Goal: Information Seeking & Learning: Learn about a topic

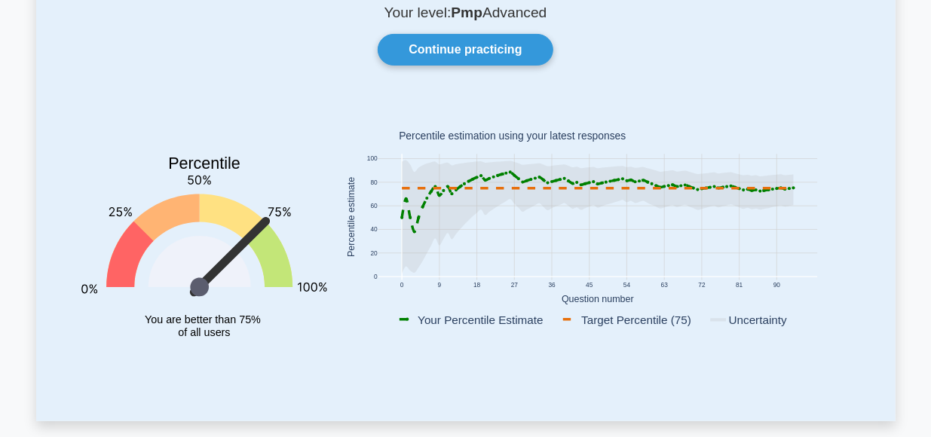
scroll to position [116, 0]
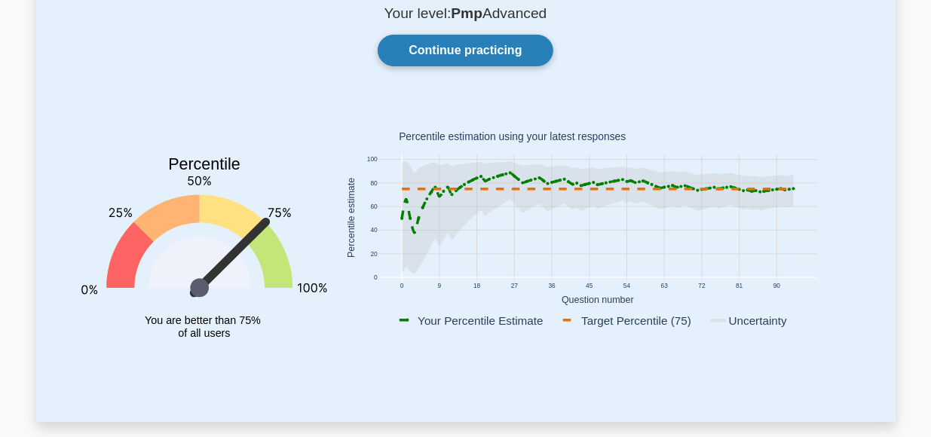
click at [479, 55] on link "Continue practicing" at bounding box center [465, 51] width 175 height 32
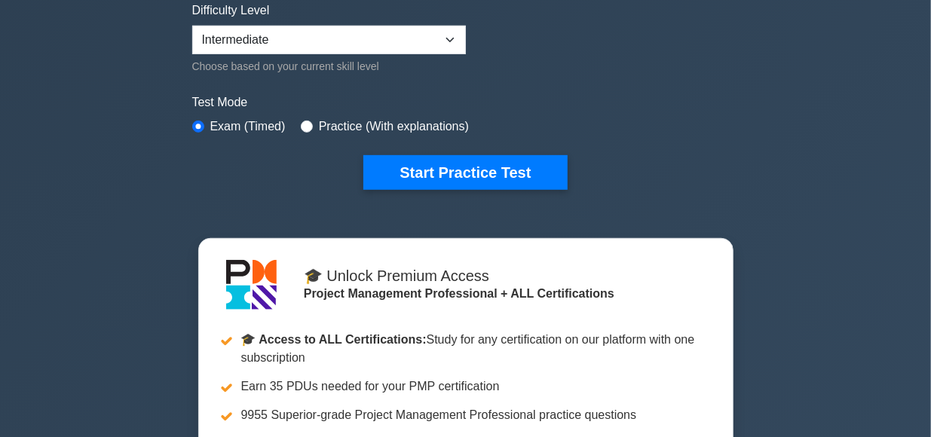
scroll to position [391, 0]
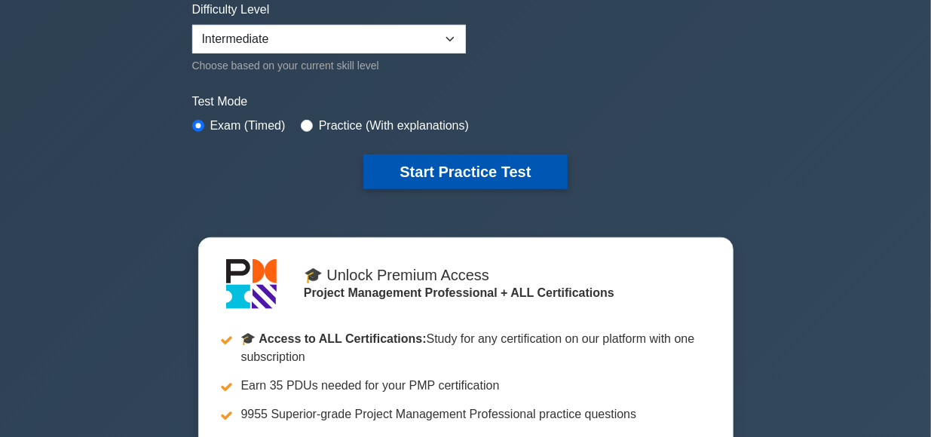
click at [465, 166] on button "Start Practice Test" at bounding box center [466, 172] width 204 height 35
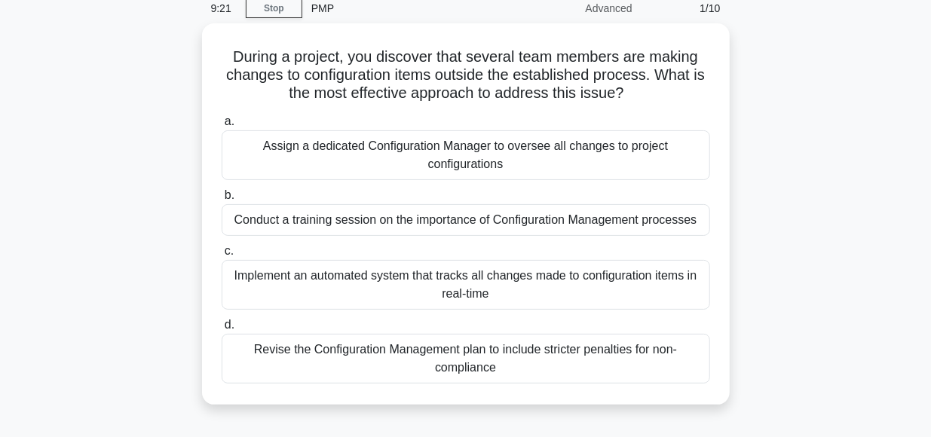
scroll to position [66, 0]
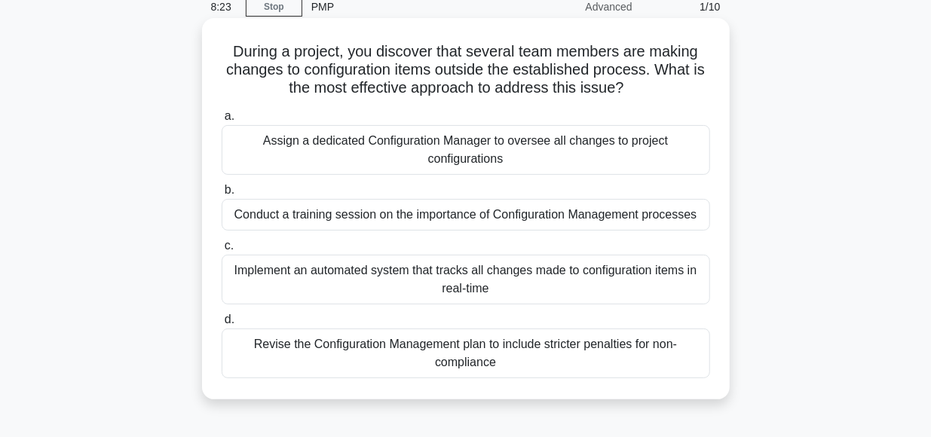
click at [423, 271] on div "Implement an automated system that tracks all changes made to configuration ite…" at bounding box center [466, 280] width 489 height 50
click at [222, 251] on input "c. Implement an automated system that tracks all changes made to configuration …" at bounding box center [222, 246] width 0 height 10
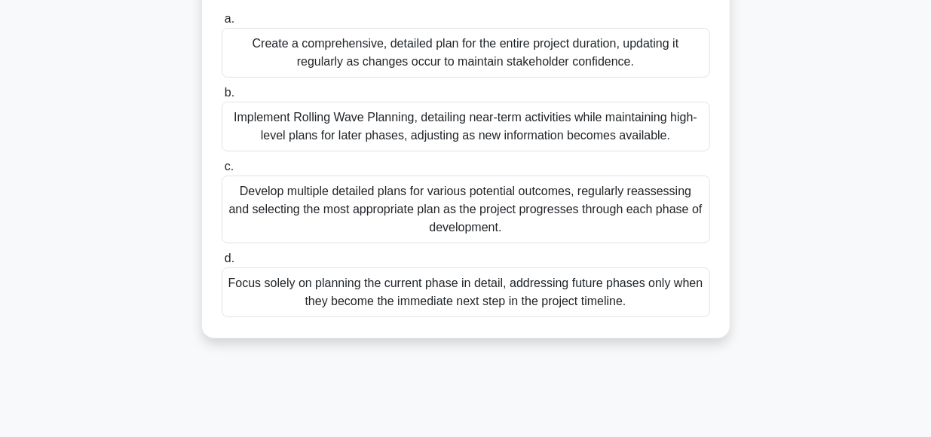
scroll to position [258, 0]
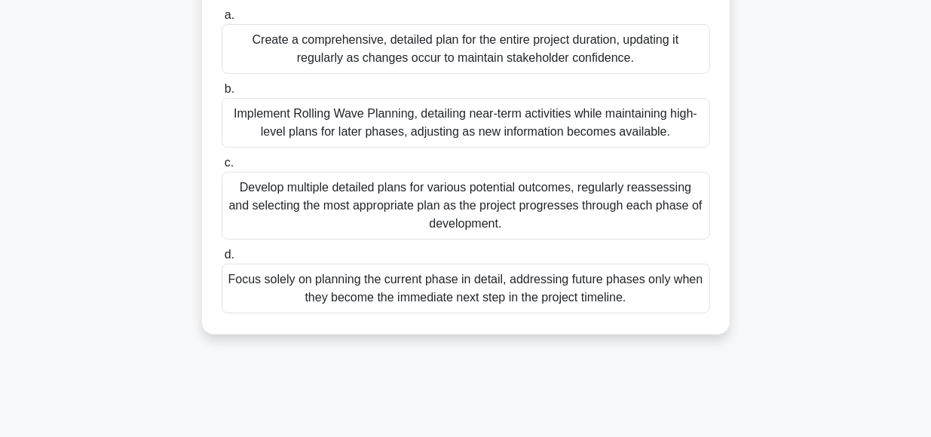
click at [375, 125] on div "Implement Rolling Wave Planning, detailing near-term activities while maintaini…" at bounding box center [466, 123] width 489 height 50
click at [222, 94] on input "b. Implement Rolling Wave Planning, detailing near-term activities while mainta…" at bounding box center [222, 89] width 0 height 10
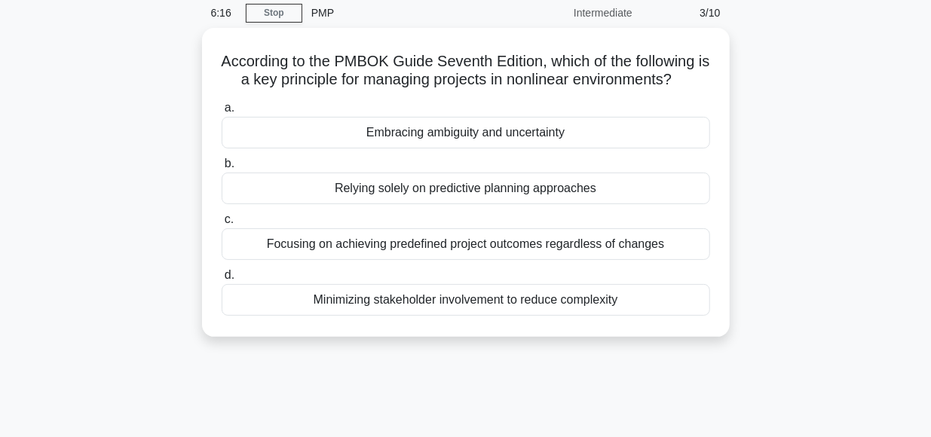
scroll to position [61, 0]
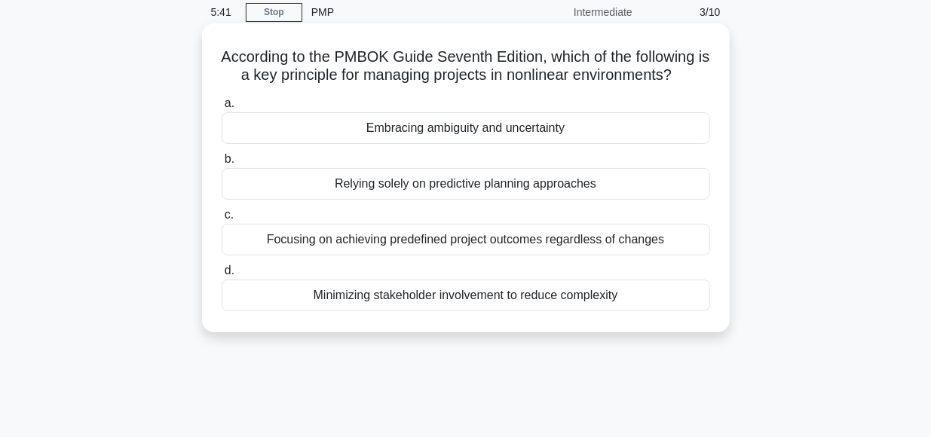
click at [468, 132] on div "Embracing ambiguity and uncertainty" at bounding box center [466, 128] width 489 height 32
click at [222, 109] on input "a. Embracing ambiguity and uncertainty" at bounding box center [222, 104] width 0 height 10
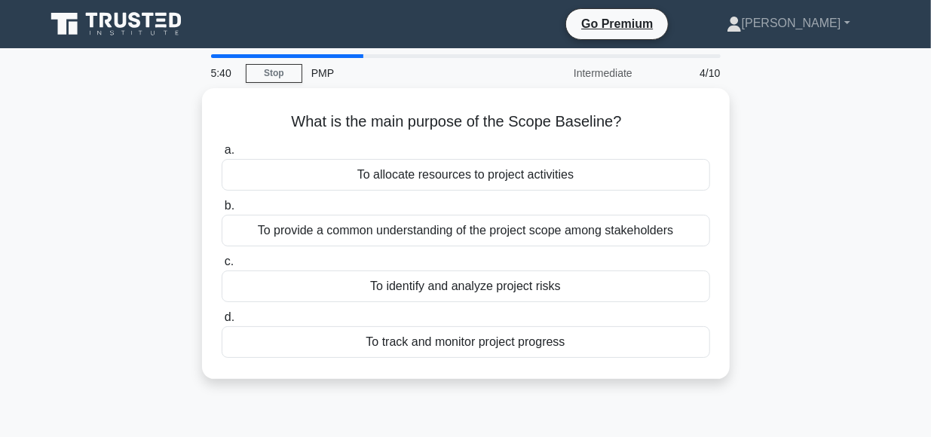
scroll to position [0, 0]
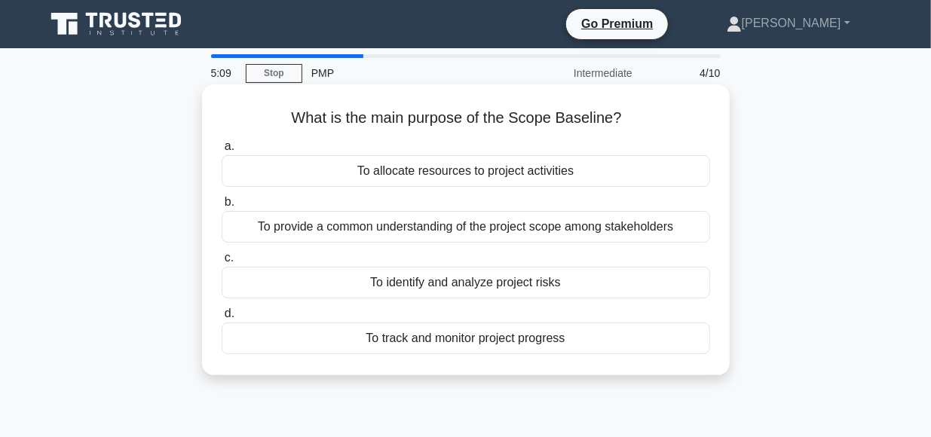
click at [561, 224] on div "To provide a common understanding of the project scope among stakeholders" at bounding box center [466, 227] width 489 height 32
click at [222, 207] on input "b. To provide a common understanding of the project scope among stakeholders" at bounding box center [222, 203] width 0 height 10
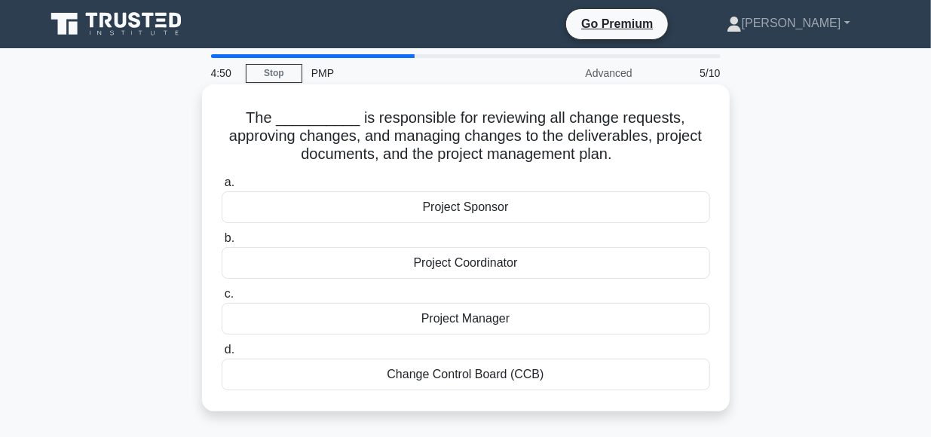
click at [455, 379] on div "Change Control Board (CCB)" at bounding box center [466, 375] width 489 height 32
click at [222, 355] on input "d. Change Control Board (CCB)" at bounding box center [222, 350] width 0 height 10
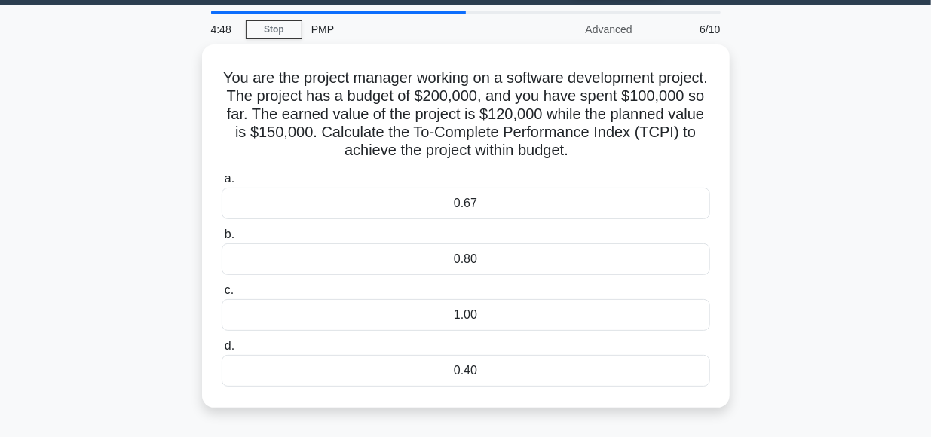
scroll to position [44, 0]
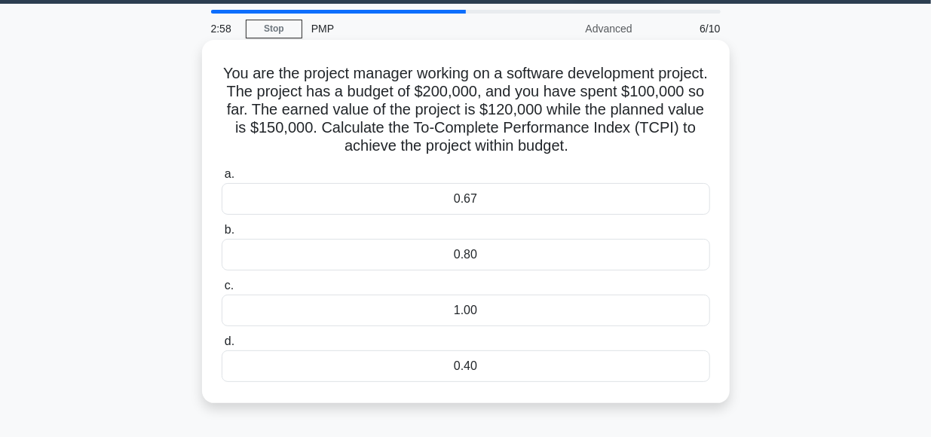
click at [464, 253] on div "0.80" at bounding box center [466, 255] width 489 height 32
click at [222, 235] on input "b. 0.80" at bounding box center [222, 230] width 0 height 10
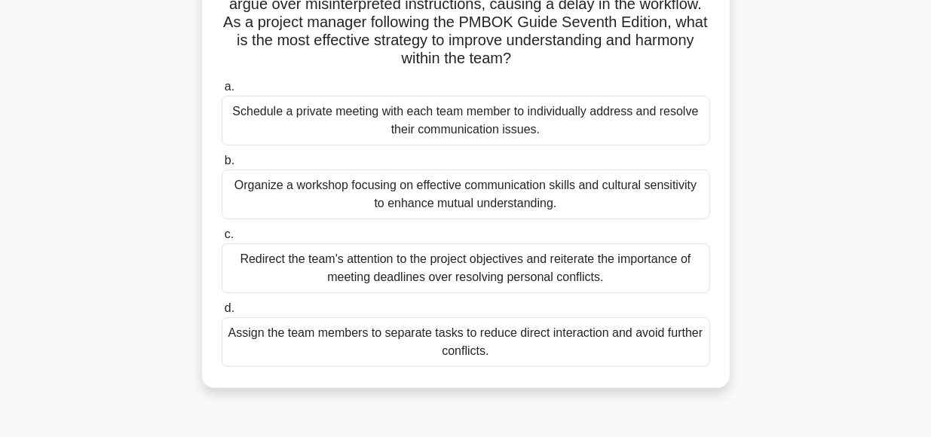
scroll to position [178, 0]
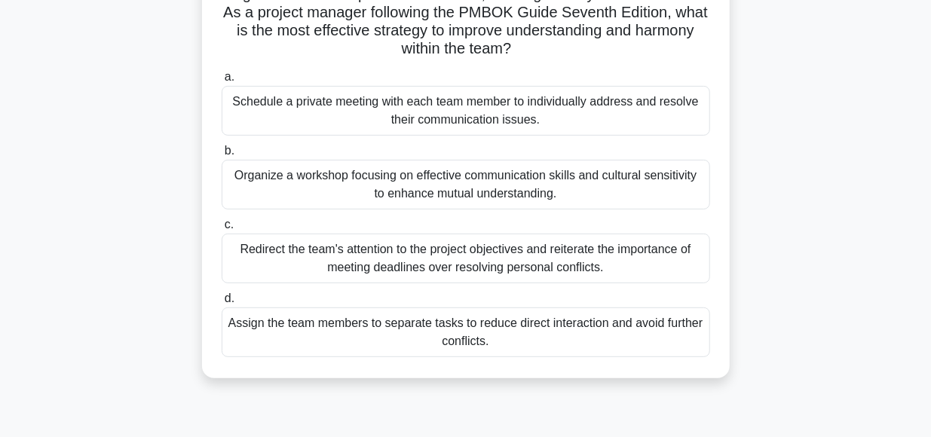
click at [416, 109] on div "Schedule a private meeting with each team member to individually address and re…" at bounding box center [466, 111] width 489 height 50
click at [222, 82] on input "a. Schedule a private meeting with each team member to individually address and…" at bounding box center [222, 77] width 0 height 10
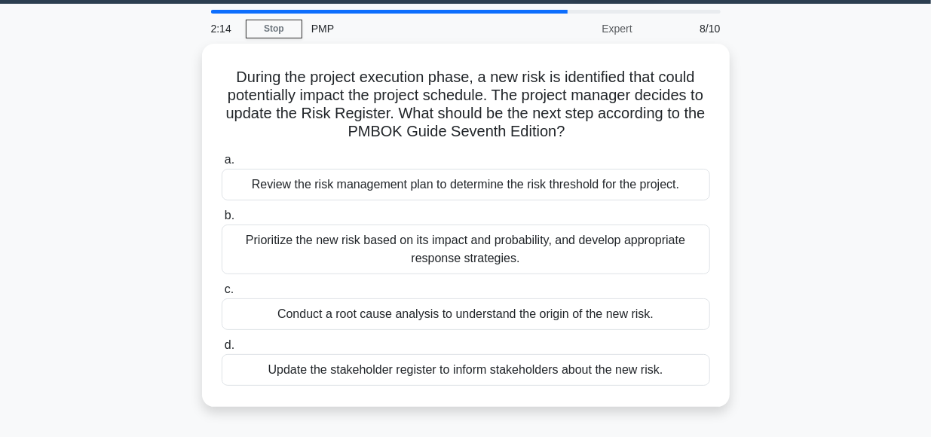
scroll to position [45, 0]
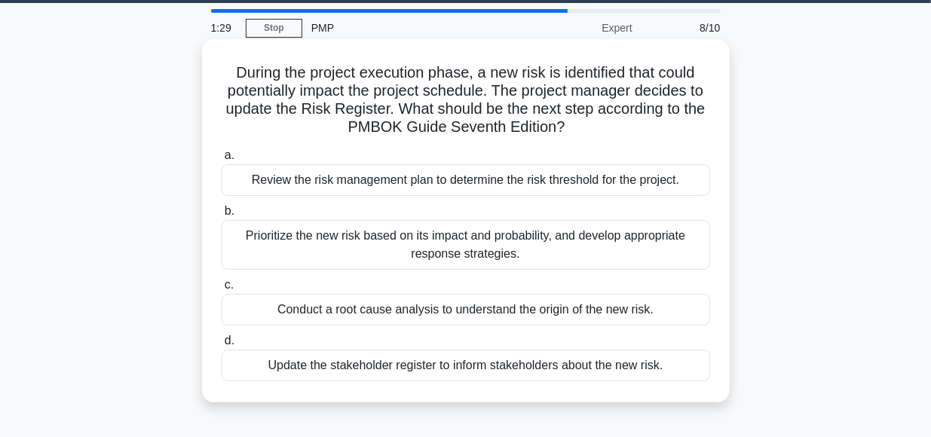
click at [458, 309] on div "Conduct a root cause analysis to understand the origin of the new risk." at bounding box center [466, 310] width 489 height 32
click at [222, 290] on input "c. Conduct a root cause analysis to understand the origin of the new risk." at bounding box center [222, 286] width 0 height 10
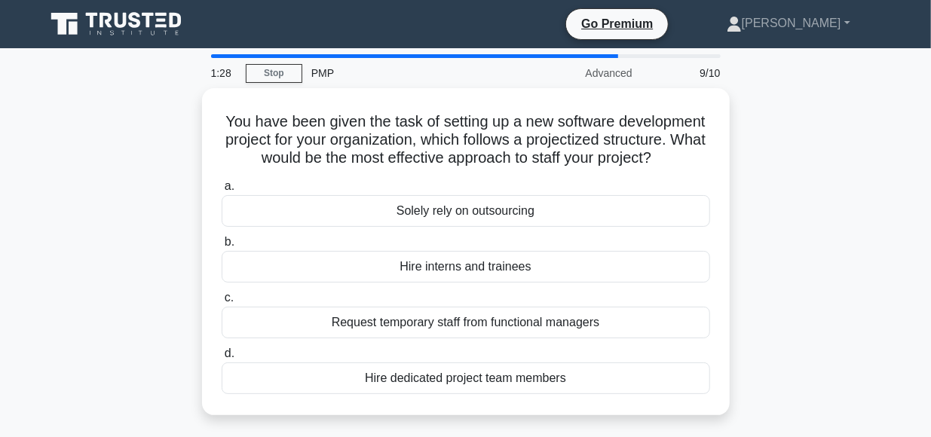
scroll to position [0, 0]
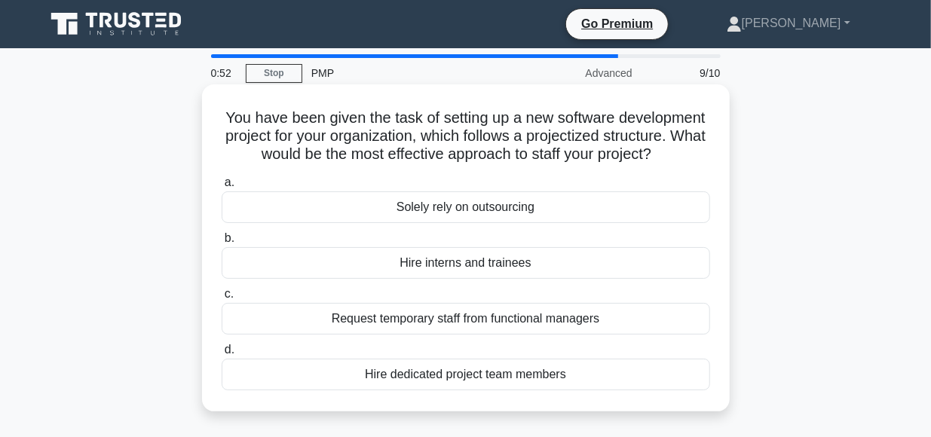
click at [474, 373] on div "Hire dedicated project team members" at bounding box center [466, 375] width 489 height 32
click at [222, 355] on input "d. Hire dedicated project team members" at bounding box center [222, 350] width 0 height 10
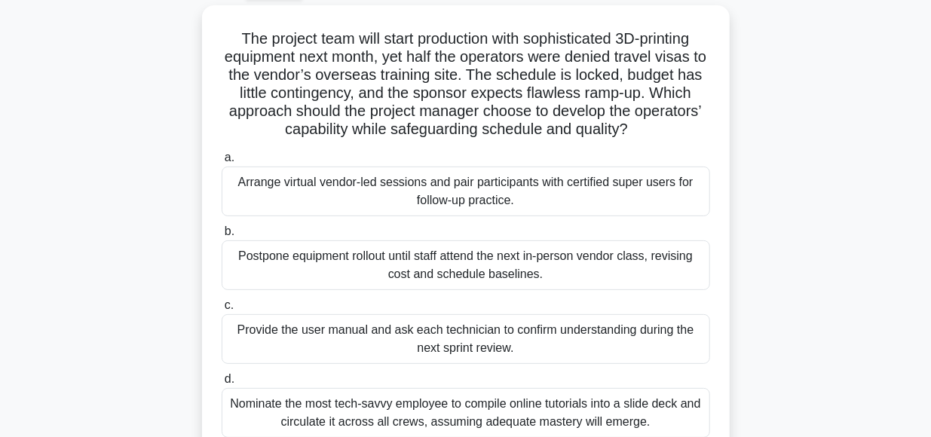
scroll to position [84, 0]
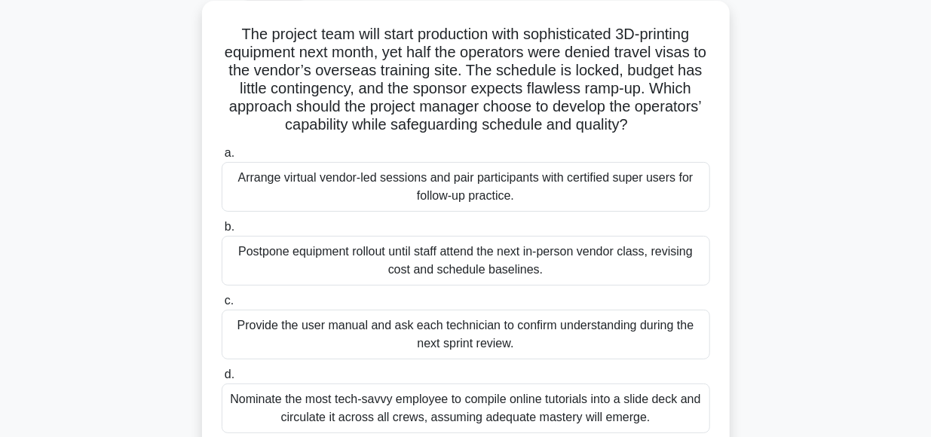
click at [428, 330] on div "Provide the user manual and ask each technician to confirm understanding during…" at bounding box center [466, 335] width 489 height 50
click at [222, 306] on input "c. Provide the user manual and ask each technician to confirm understanding dur…" at bounding box center [222, 301] width 0 height 10
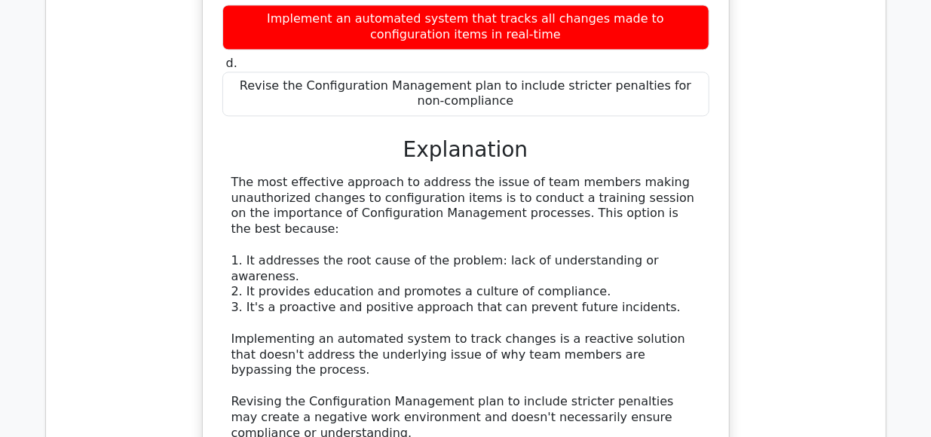
scroll to position [1698, 0]
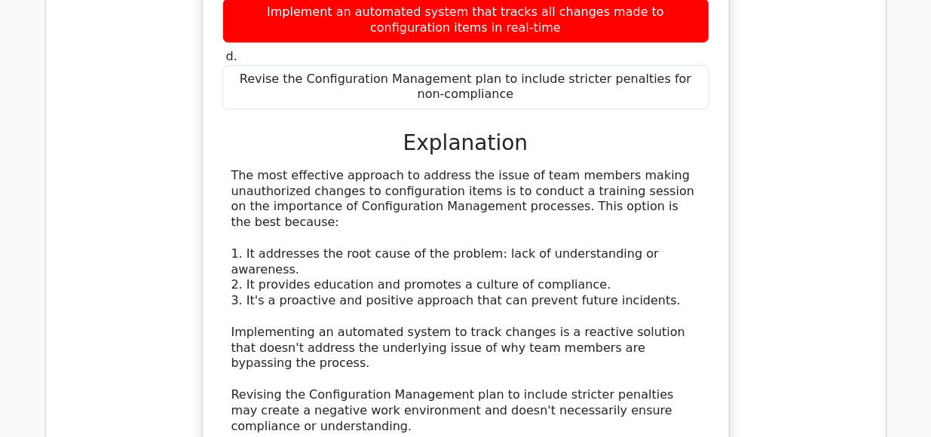
click at [839, 293] on div "During a project, you discover that several team members are making changes to …" at bounding box center [466, 207] width 816 height 929
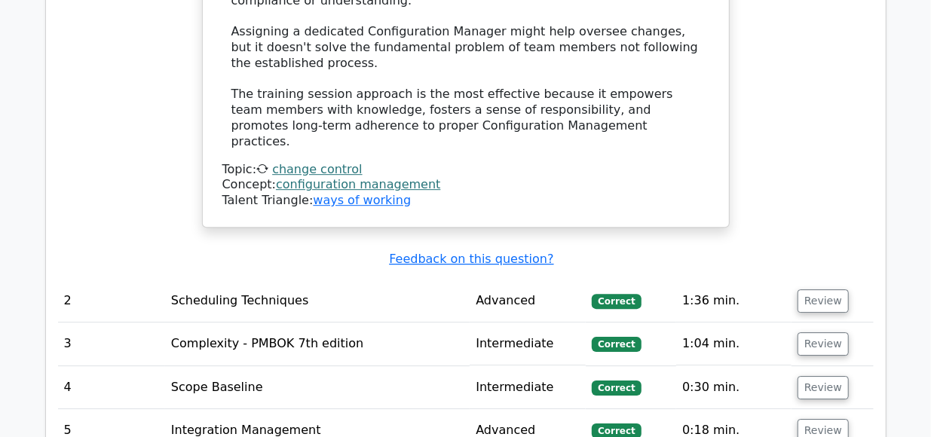
scroll to position [2122, 0]
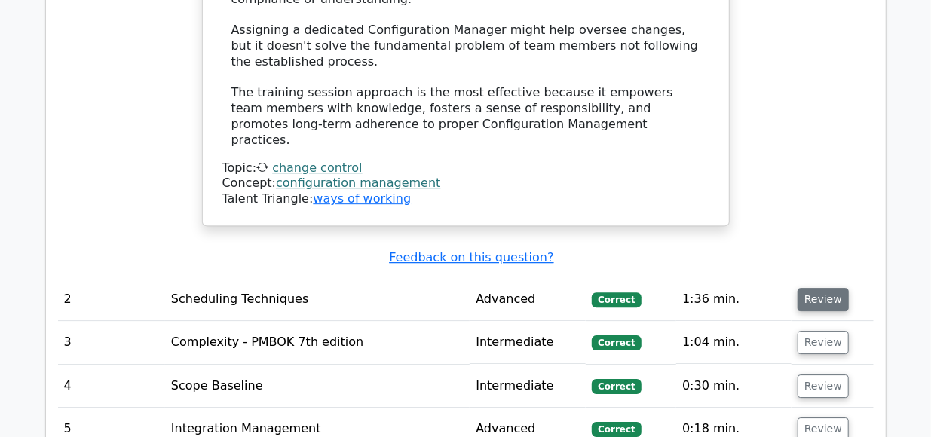
click at [812, 288] on button "Review" at bounding box center [823, 299] width 51 height 23
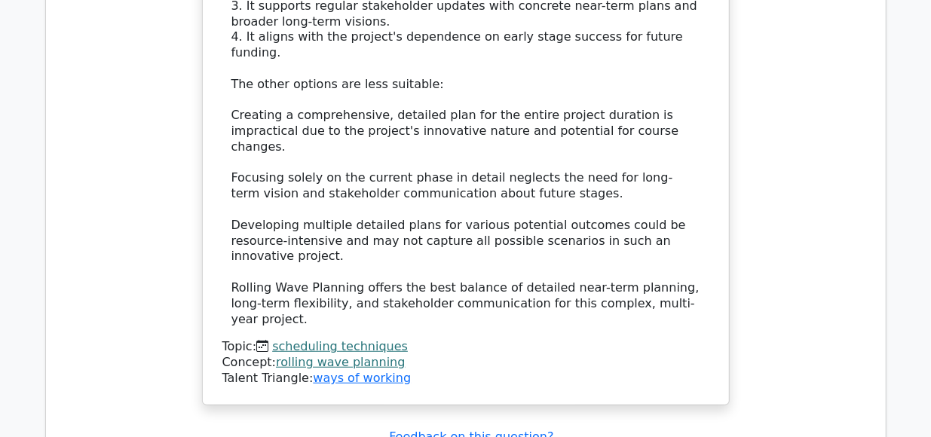
scroll to position [3169, 0]
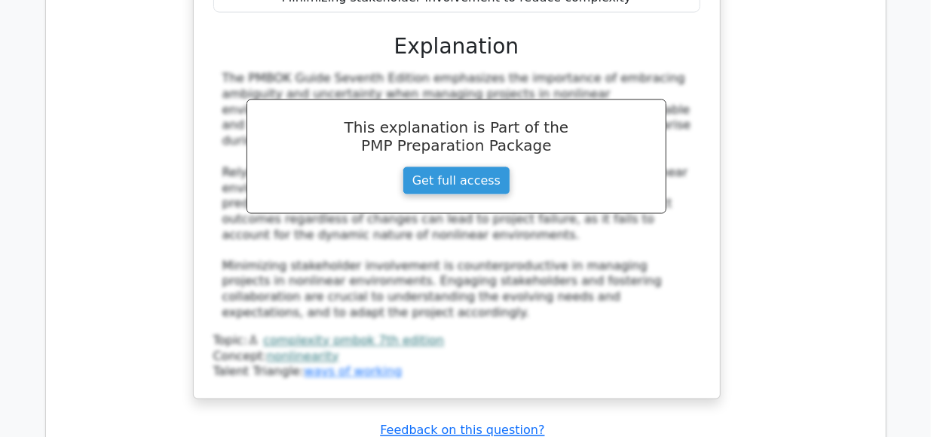
scroll to position [3940, 0]
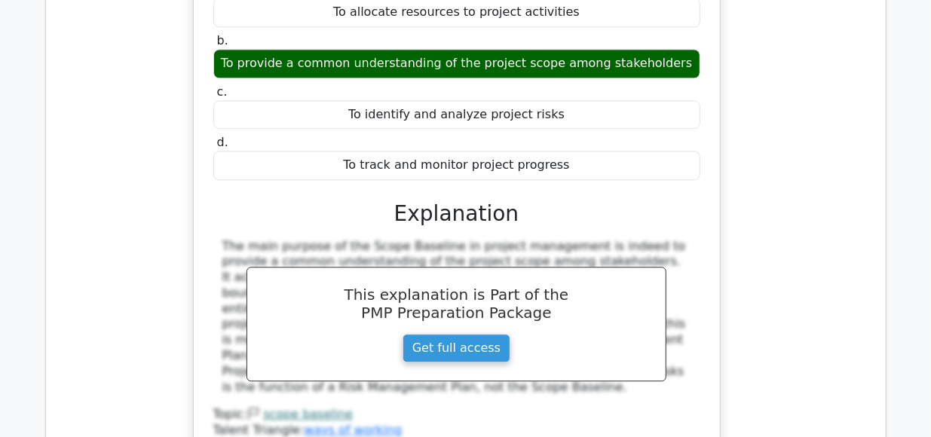
scroll to position [4511, 0]
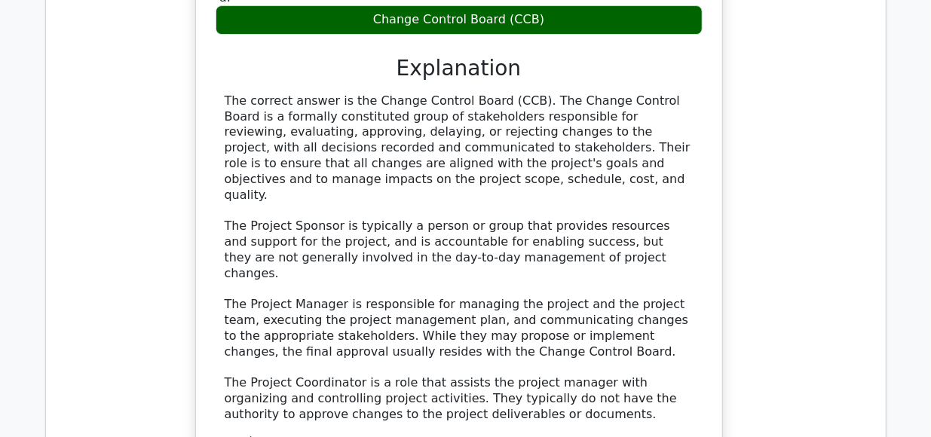
scroll to position [5320, 0]
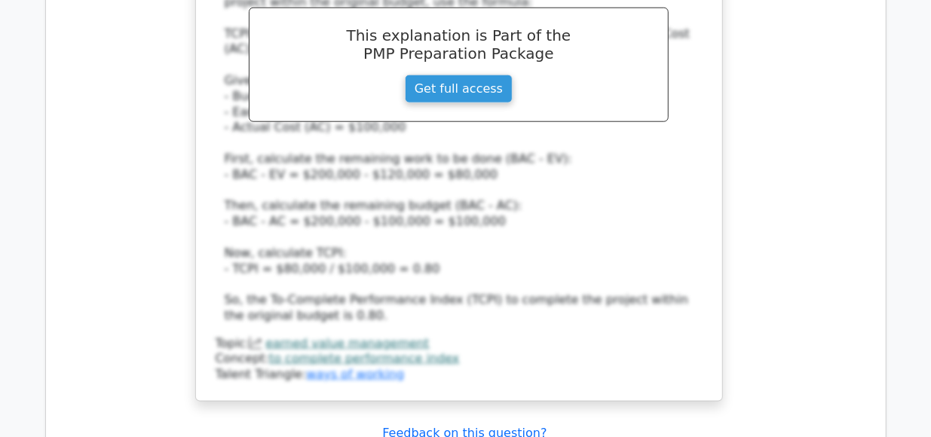
scroll to position [6336, 0]
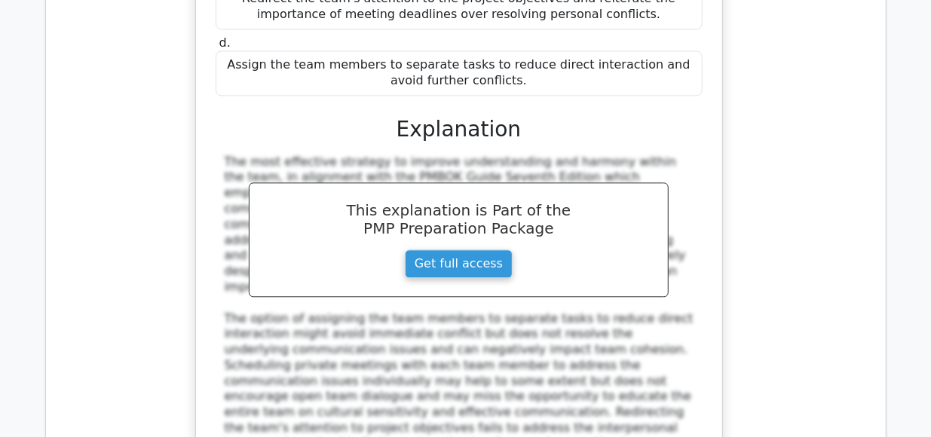
scroll to position [7178, 0]
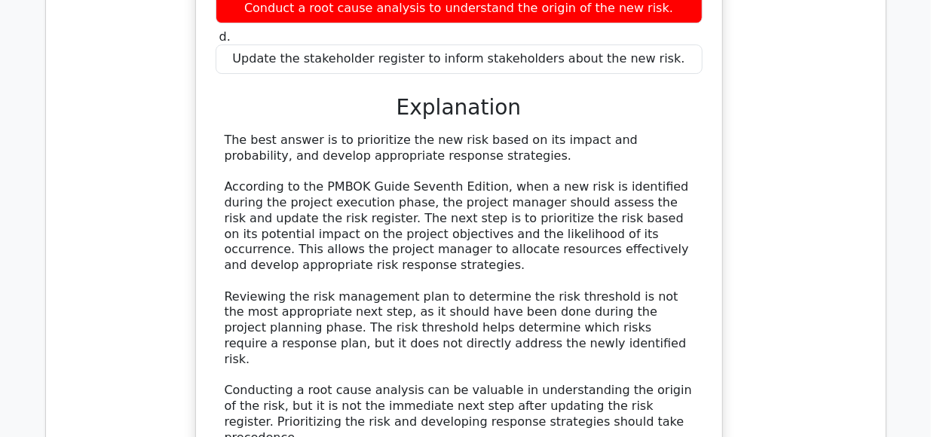
scroll to position [8080, 0]
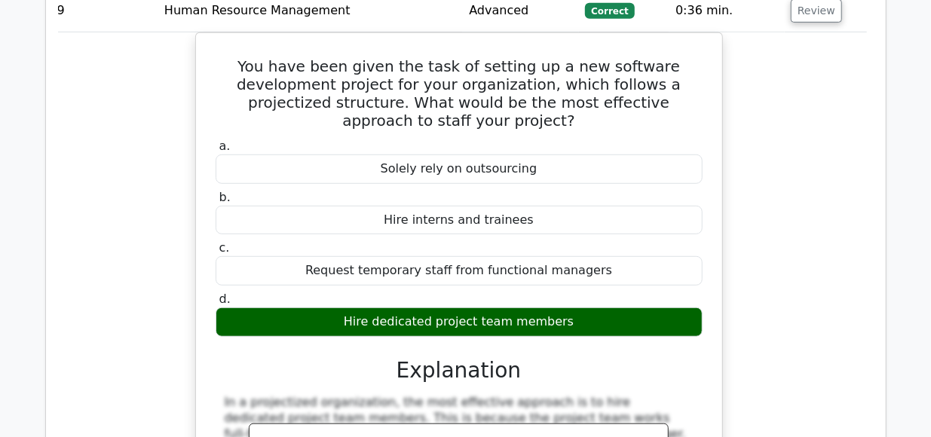
scroll to position [8762, 0]
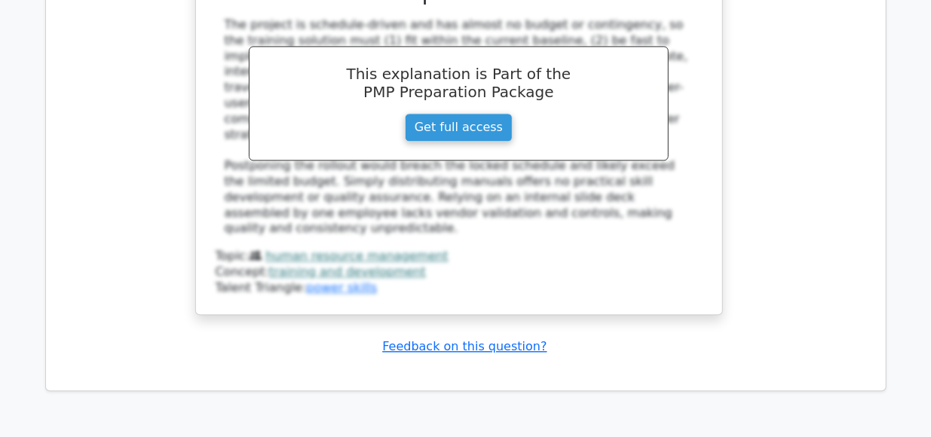
scroll to position [10091, 0]
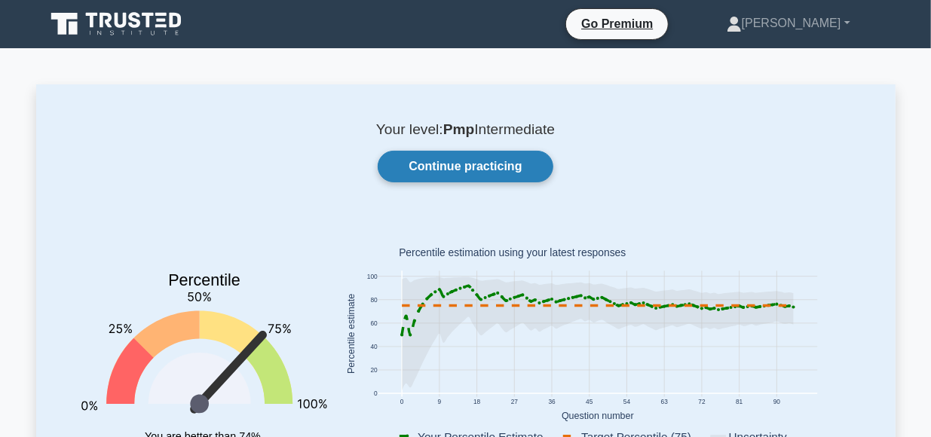
click at [472, 167] on link "Continue practicing" at bounding box center [465, 167] width 175 height 32
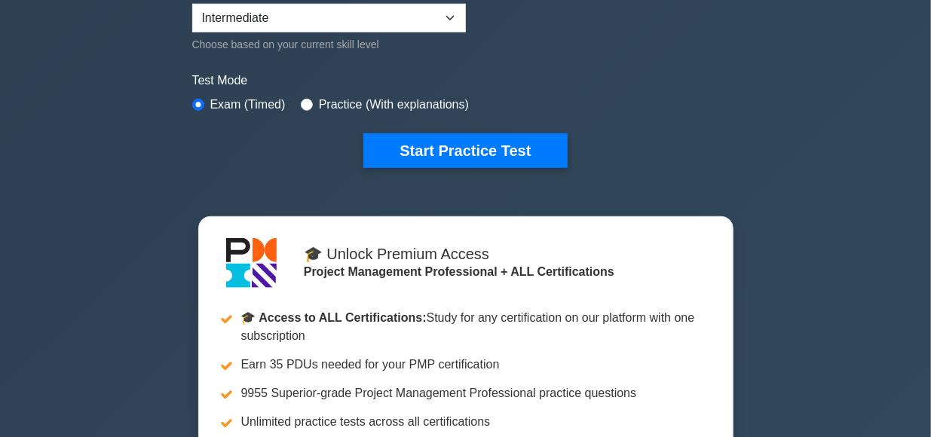
scroll to position [413, 0]
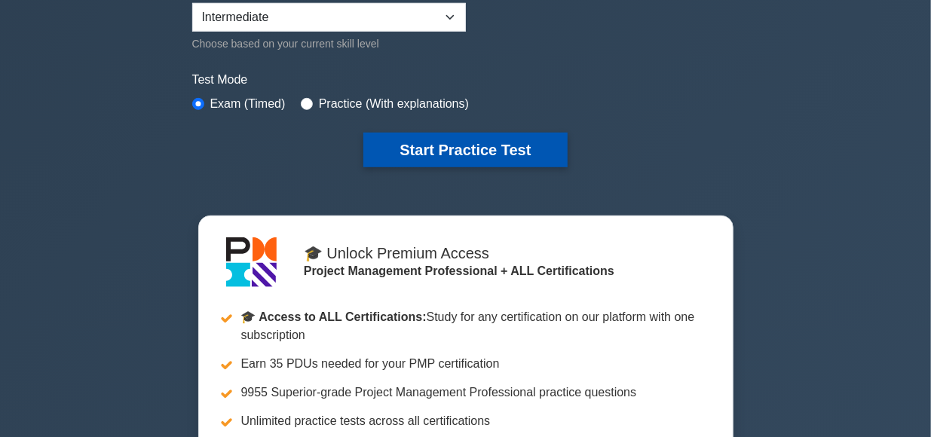
click at [489, 148] on button "Start Practice Test" at bounding box center [466, 150] width 204 height 35
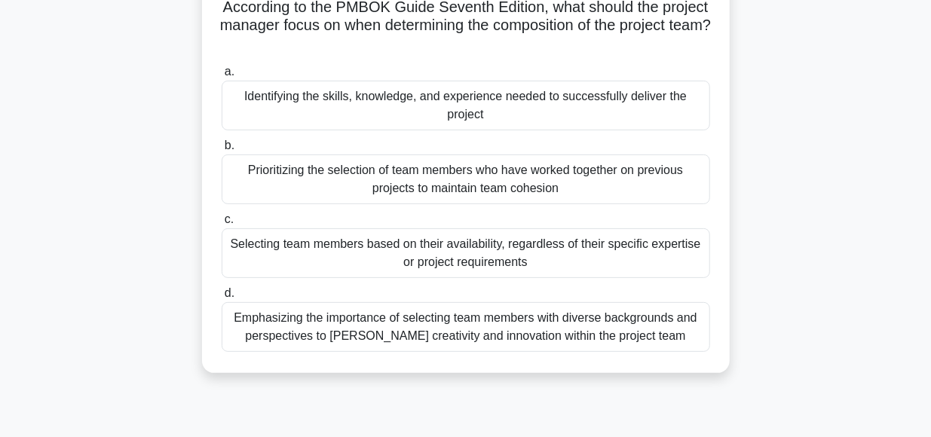
scroll to position [116, 0]
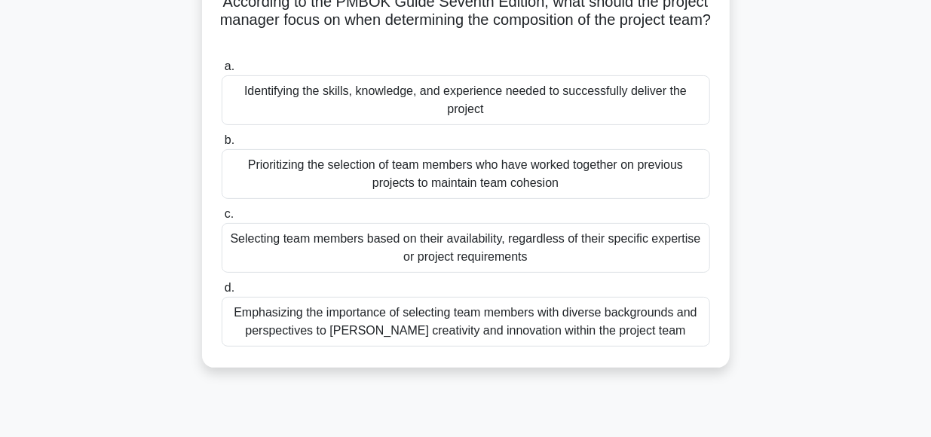
click at [483, 91] on div "Identifying the skills, knowledge, and experience needed to successfully delive…" at bounding box center [466, 100] width 489 height 50
click at [222, 72] on input "a. Identifying the skills, knowledge, and experience needed to successfully del…" at bounding box center [222, 67] width 0 height 10
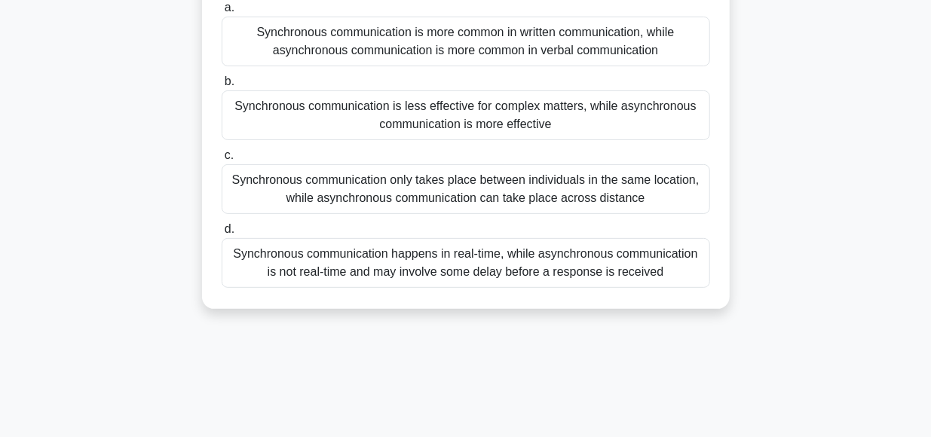
scroll to position [161, 0]
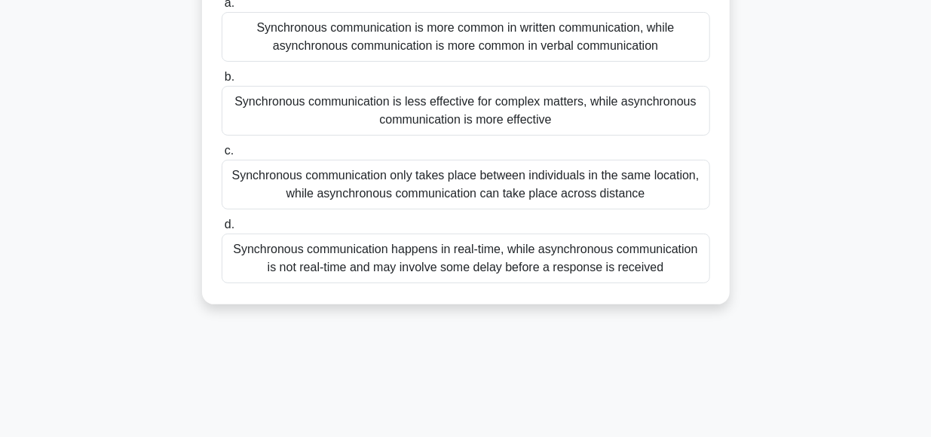
click at [535, 256] on div "Synchronous communication happens in real-time, while asynchronous communicatio…" at bounding box center [466, 259] width 489 height 50
click at [222, 230] on input "d. Synchronous communication happens in real-time, while asynchronous communica…" at bounding box center [222, 225] width 0 height 10
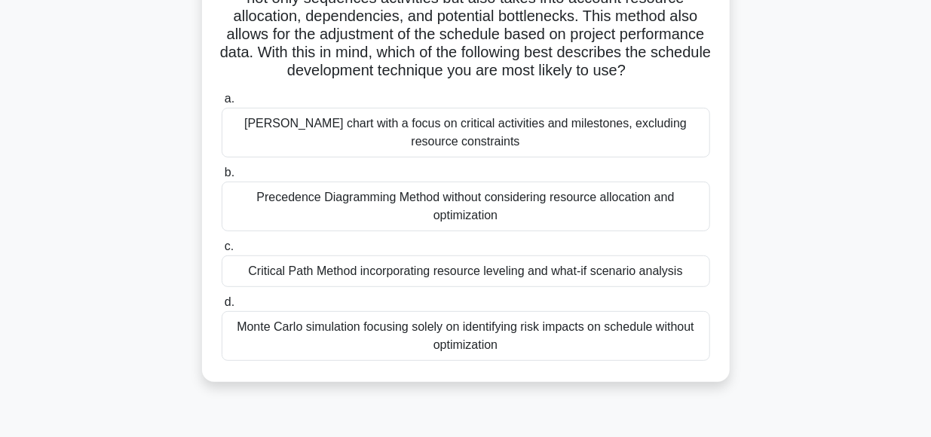
scroll to position [253, 0]
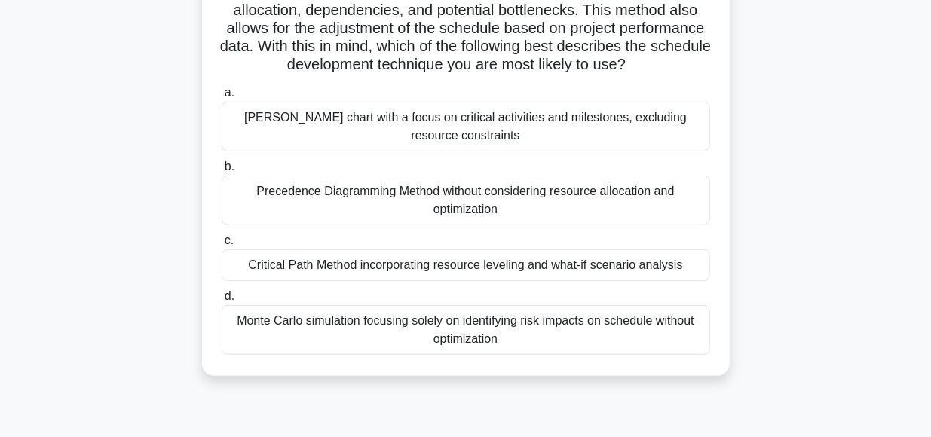
click at [370, 322] on div "Monte Carlo simulation focusing solely on identifying risk impacts on schedule …" at bounding box center [466, 330] width 489 height 50
click at [222, 302] on input "d. Monte Carlo simulation focusing solely on identifying risk impacts on schedu…" at bounding box center [222, 297] width 0 height 10
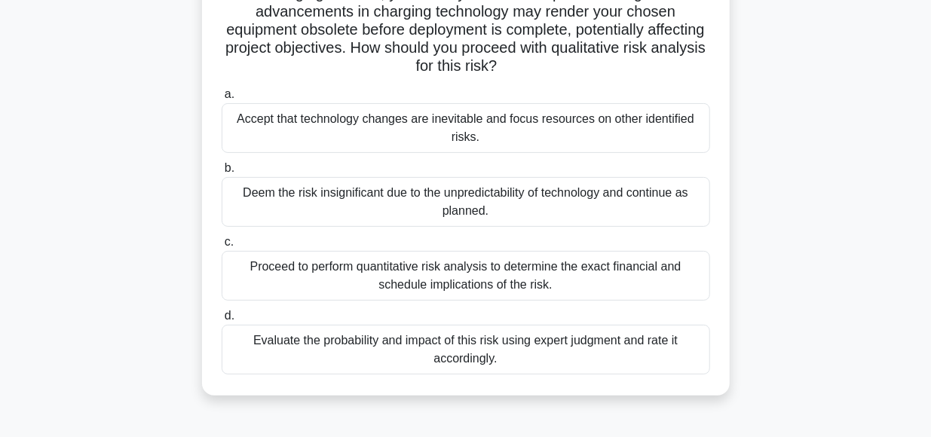
scroll to position [146, 0]
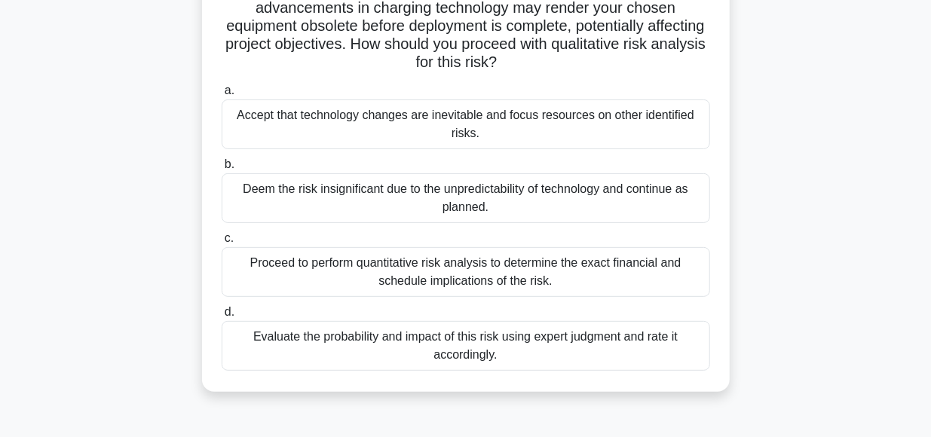
click at [539, 341] on div "Evaluate the probability and impact of this risk using expert judgment and rate…" at bounding box center [466, 346] width 489 height 50
click at [222, 318] on input "d. Evaluate the probability and impact of this risk using expert judgment and r…" at bounding box center [222, 313] width 0 height 10
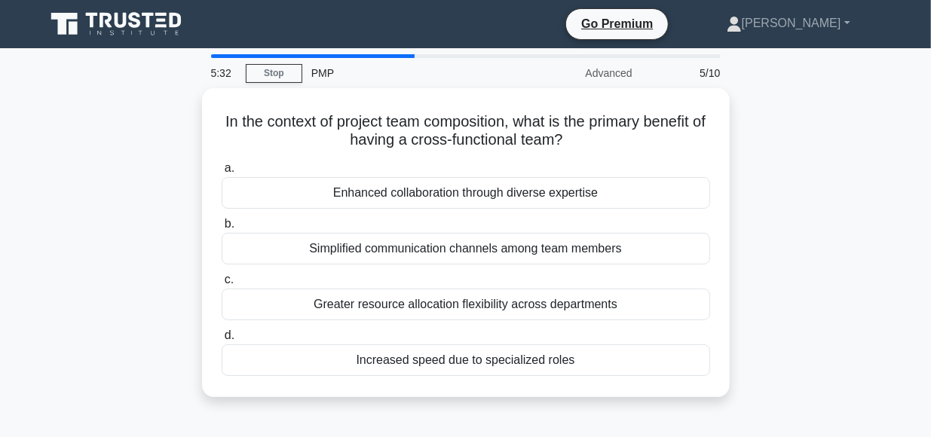
scroll to position [0, 0]
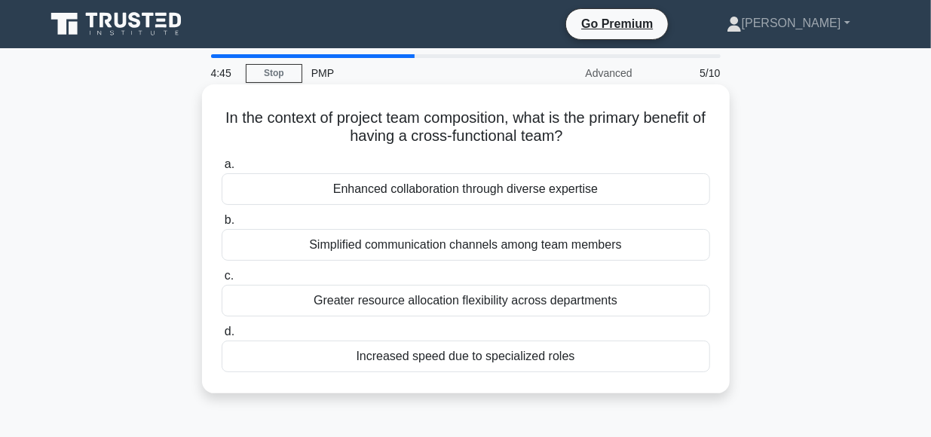
click at [499, 304] on div "Greater resource allocation flexibility across departments" at bounding box center [466, 301] width 489 height 32
click at [222, 281] on input "c. Greater resource allocation flexibility across departments" at bounding box center [222, 276] width 0 height 10
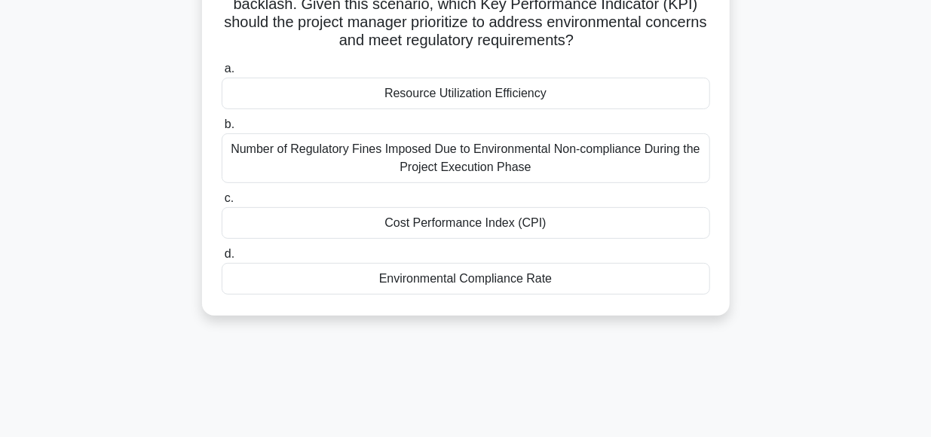
scroll to position [229, 0]
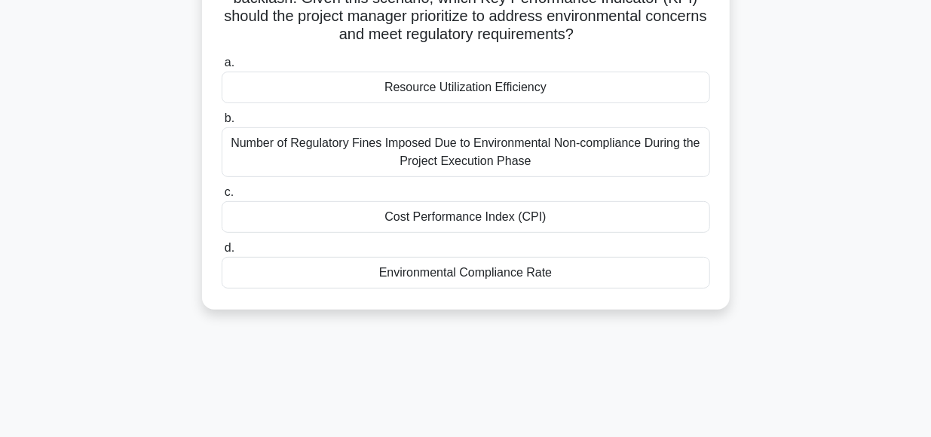
click at [488, 271] on div "Environmental Compliance Rate" at bounding box center [466, 273] width 489 height 32
click at [222, 253] on input "d. Environmental Compliance Rate" at bounding box center [222, 249] width 0 height 10
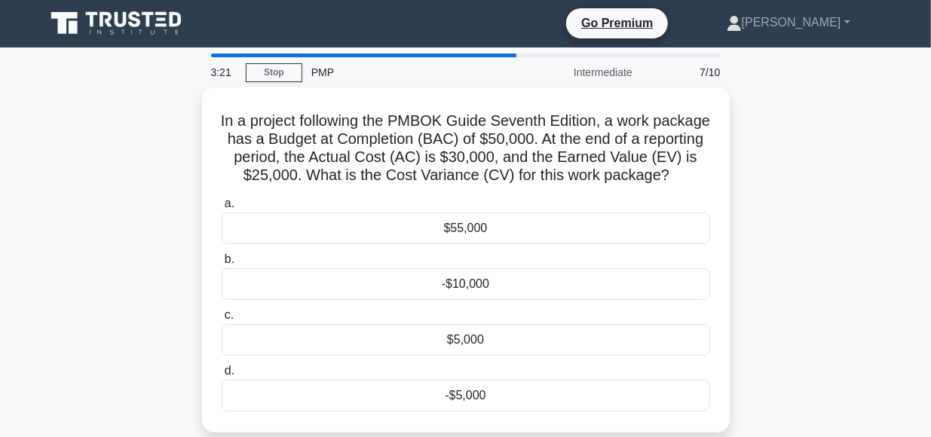
scroll to position [0, 0]
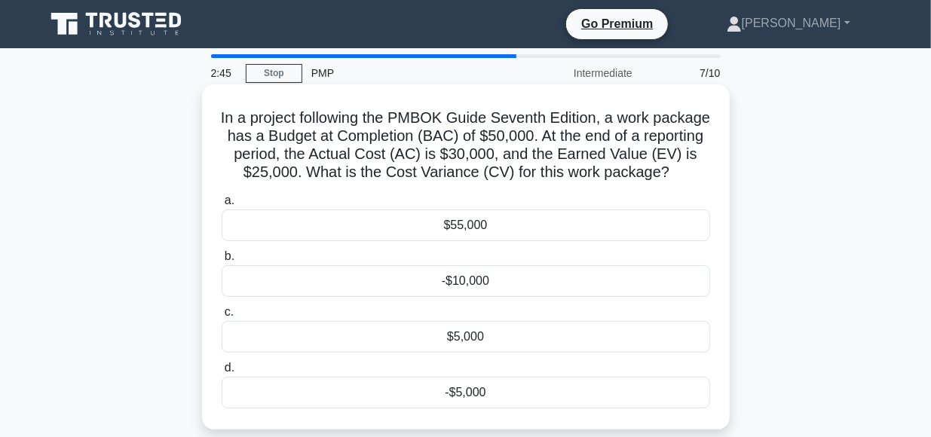
click at [473, 390] on div "-$5,000" at bounding box center [466, 393] width 489 height 32
click at [222, 373] on input "d. -$5,000" at bounding box center [222, 369] width 0 height 10
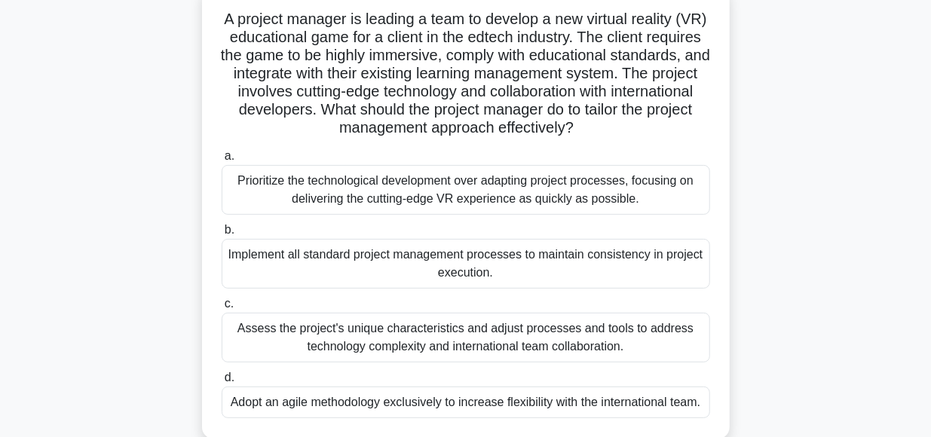
scroll to position [101, 0]
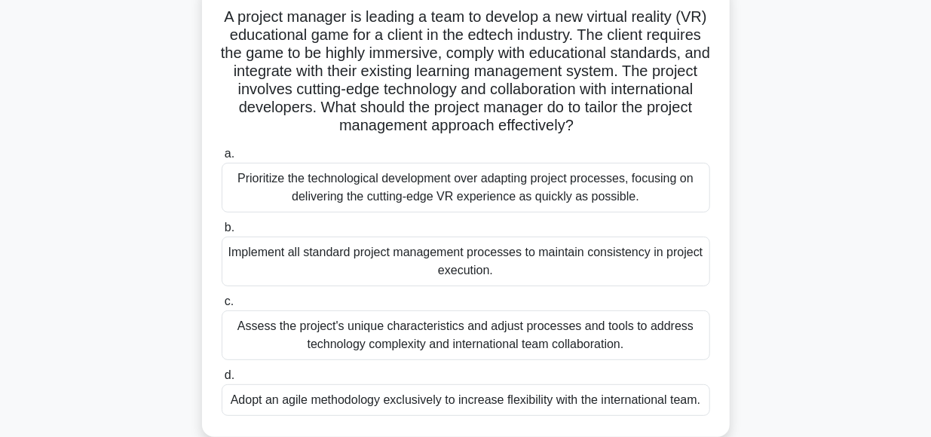
click at [428, 330] on div "Assess the project's unique characteristics and adjust processes and tools to a…" at bounding box center [466, 336] width 489 height 50
click at [222, 307] on input "c. Assess the project's unique characteristics and adjust processes and tools t…" at bounding box center [222, 302] width 0 height 10
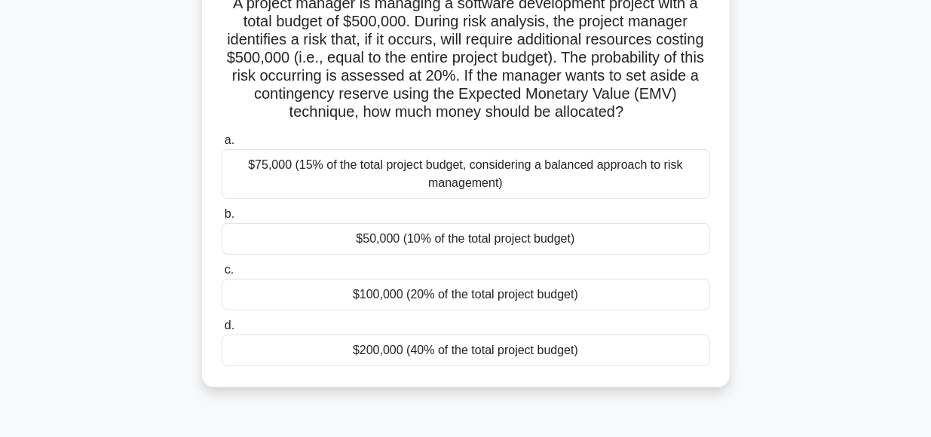
scroll to position [118, 0]
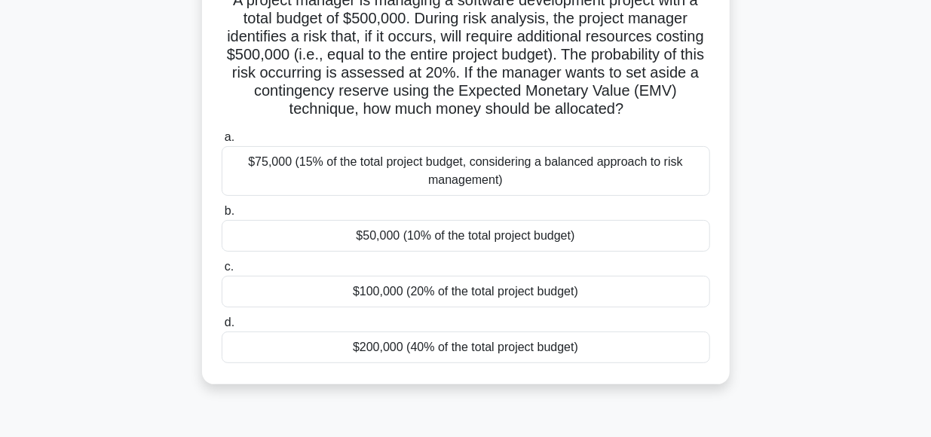
click at [473, 296] on div "$100,000 (20% of the total project budget)" at bounding box center [466, 292] width 489 height 32
click at [222, 272] on input "c. $100,000 (20% of the total project budget)" at bounding box center [222, 267] width 0 height 10
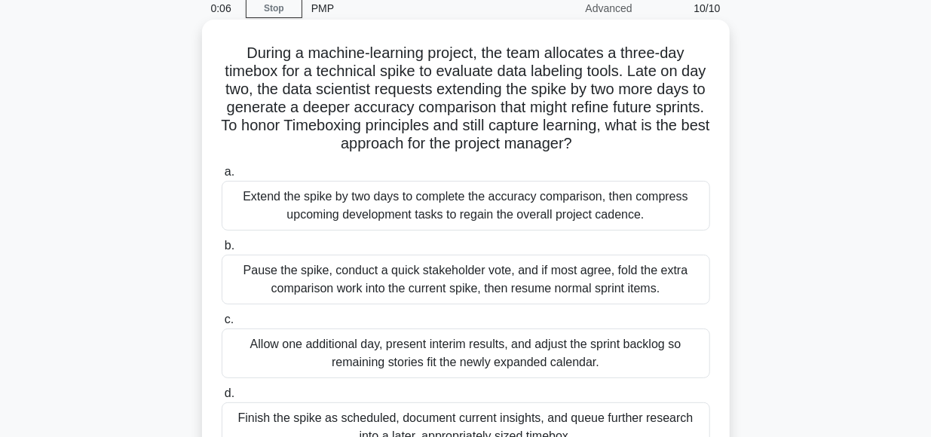
scroll to position [65, 0]
click at [404, 279] on div "Pause the spike, conduct a quick stakeholder vote, and if most agree, fold the …" at bounding box center [466, 280] width 489 height 50
click at [222, 251] on input "b. Pause the spike, conduct a quick stakeholder vote, and if most agree, fold t…" at bounding box center [222, 246] width 0 height 10
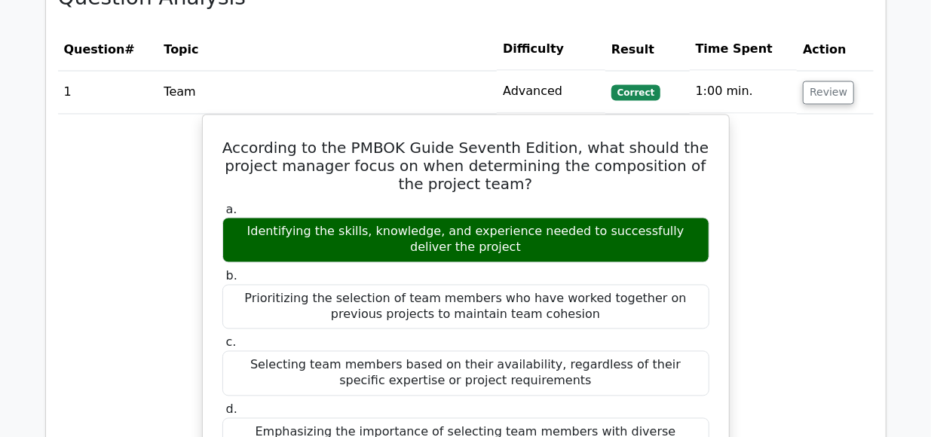
scroll to position [1327, 0]
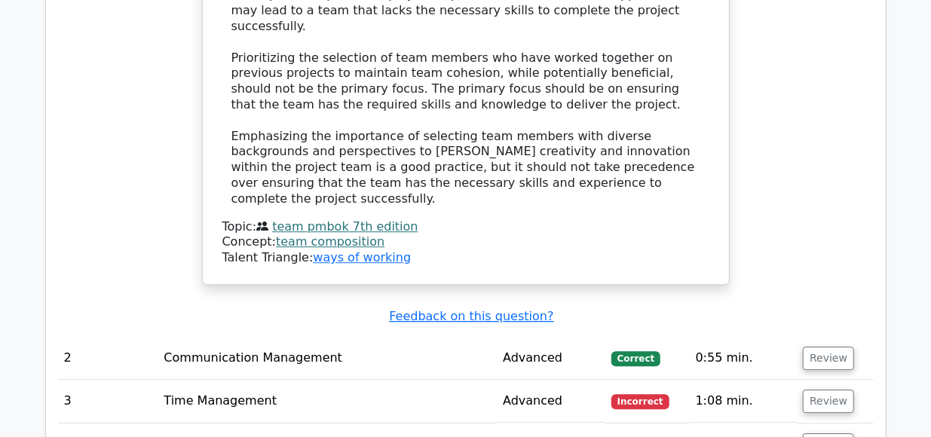
scroll to position [1996, 0]
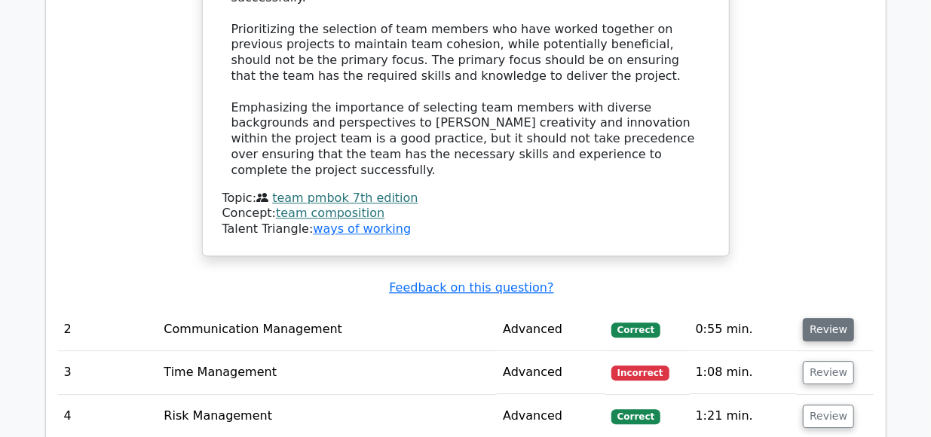
click at [824, 318] on button "Review" at bounding box center [828, 329] width 51 height 23
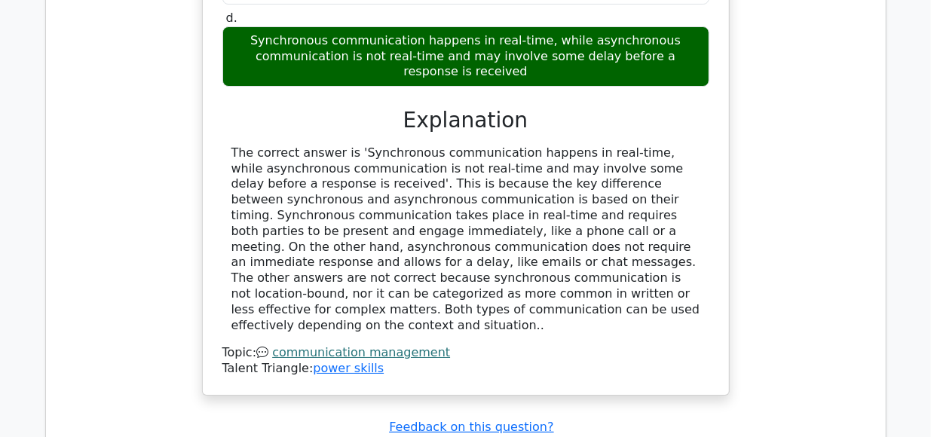
scroll to position [2696, 0]
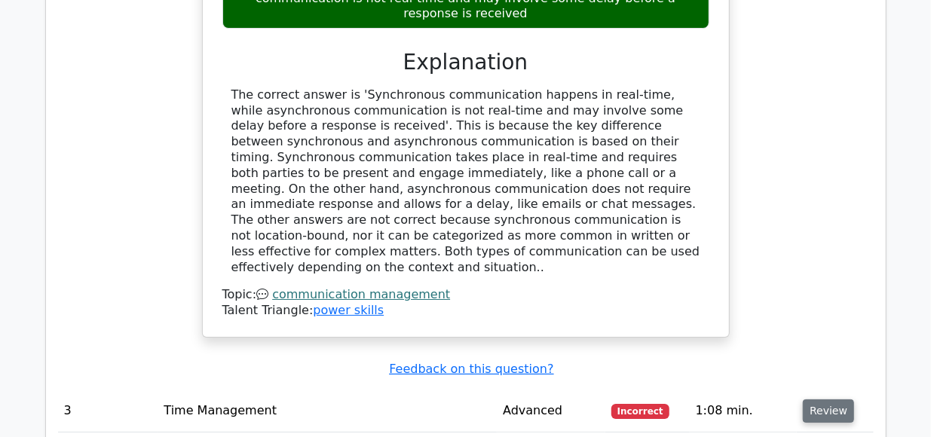
click at [829, 400] on button "Review" at bounding box center [828, 411] width 51 height 23
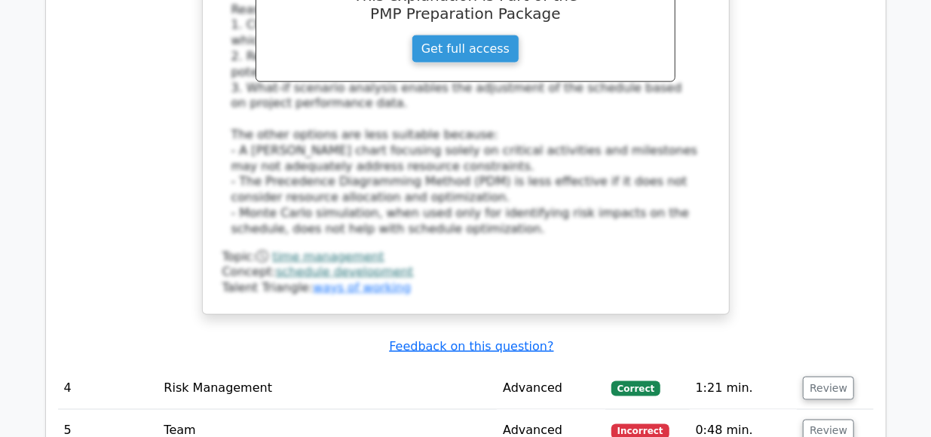
scroll to position [3802, 0]
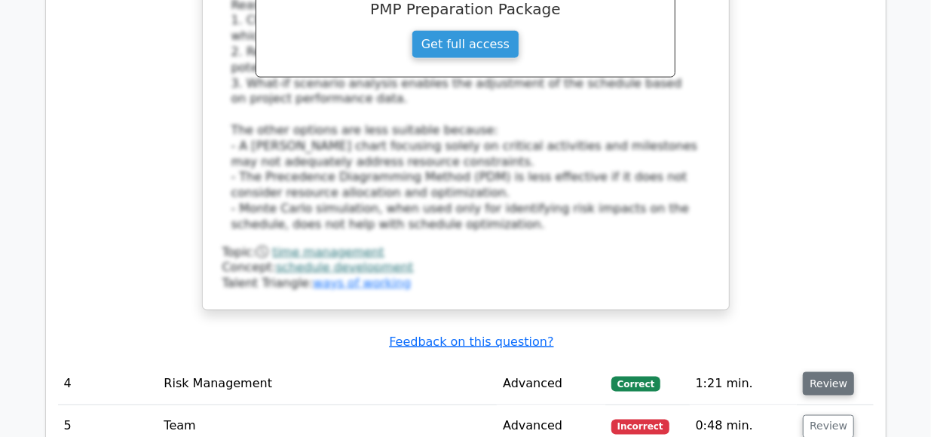
click at [820, 372] on button "Review" at bounding box center [828, 383] width 51 height 23
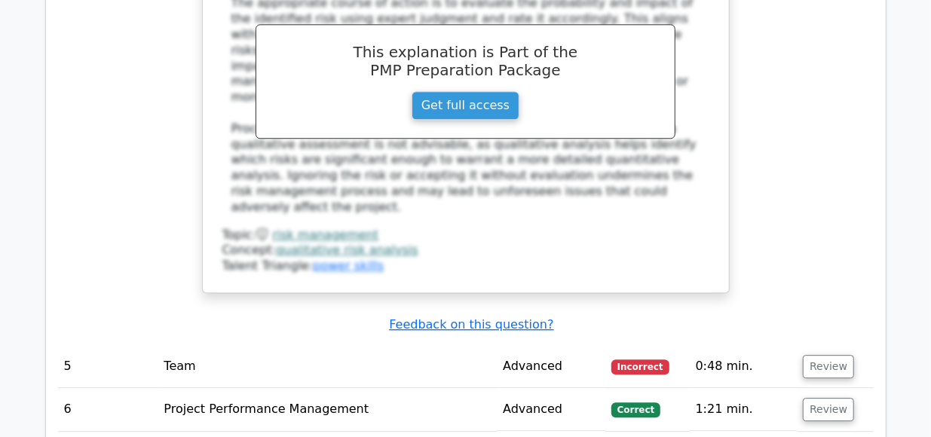
scroll to position [4674, 0]
click at [820, 354] on button "Review" at bounding box center [828, 365] width 51 height 23
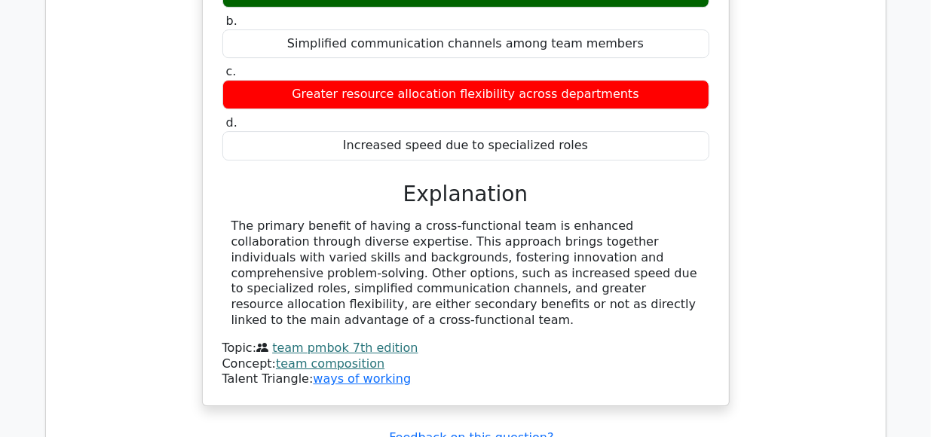
scroll to position [5169, 0]
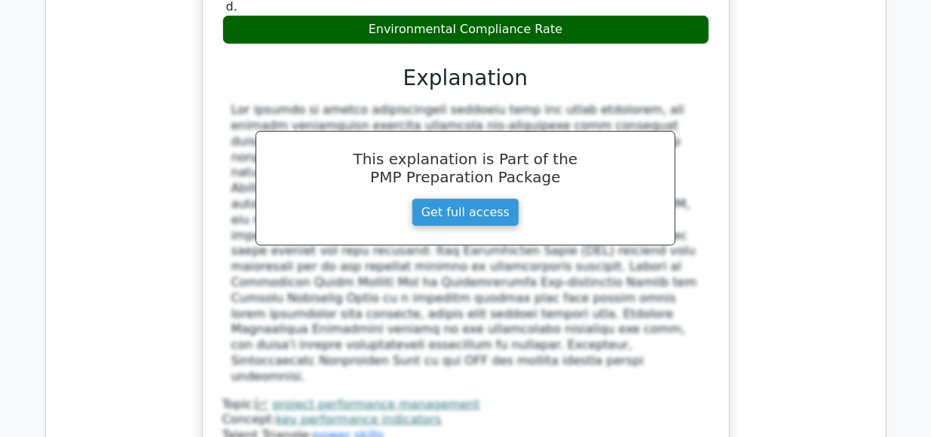
scroll to position [6076, 0]
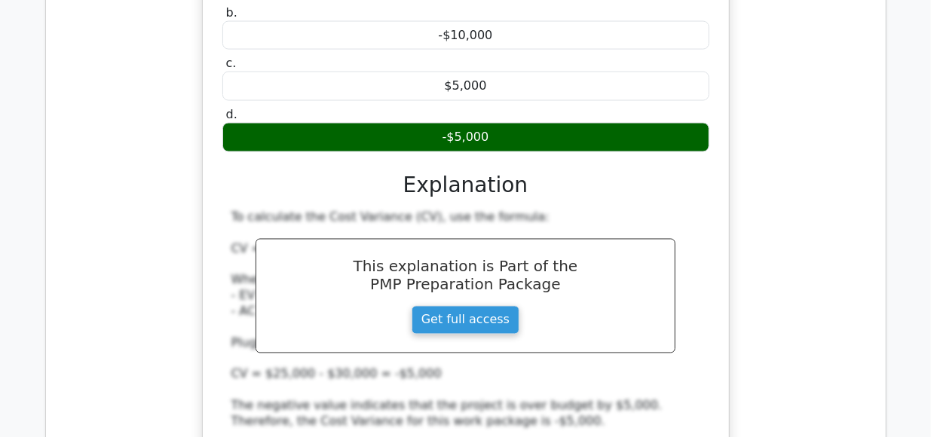
scroll to position [6802, 0]
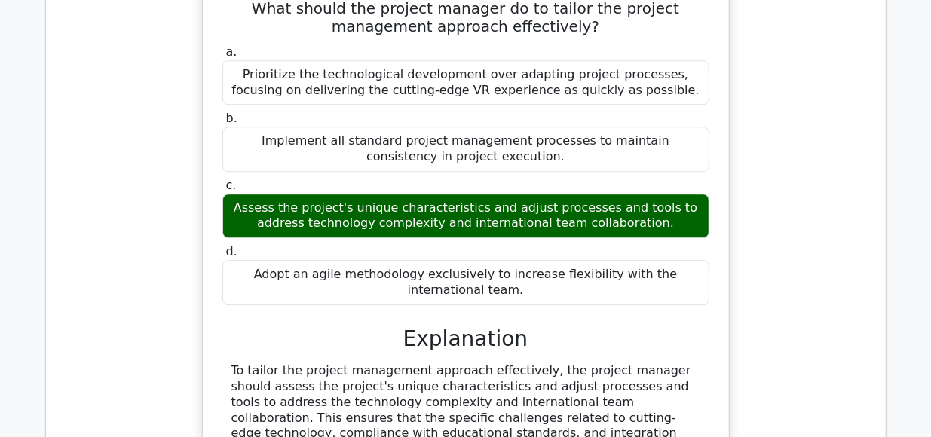
scroll to position [7540, 0]
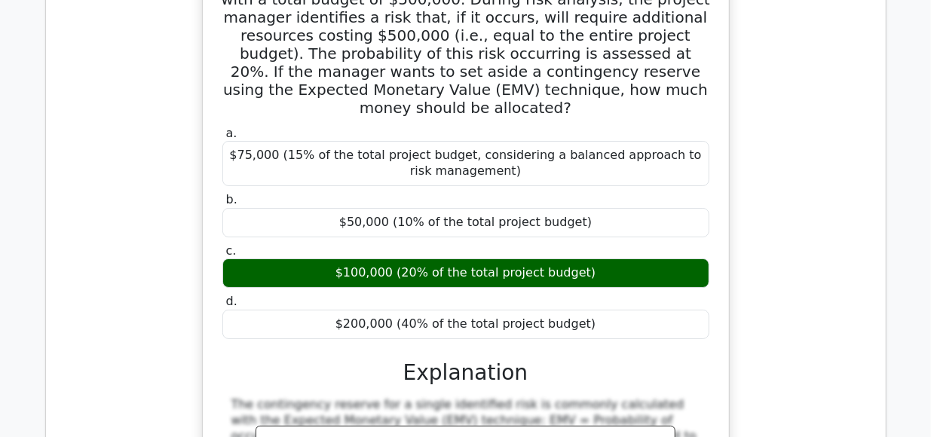
scroll to position [8309, 0]
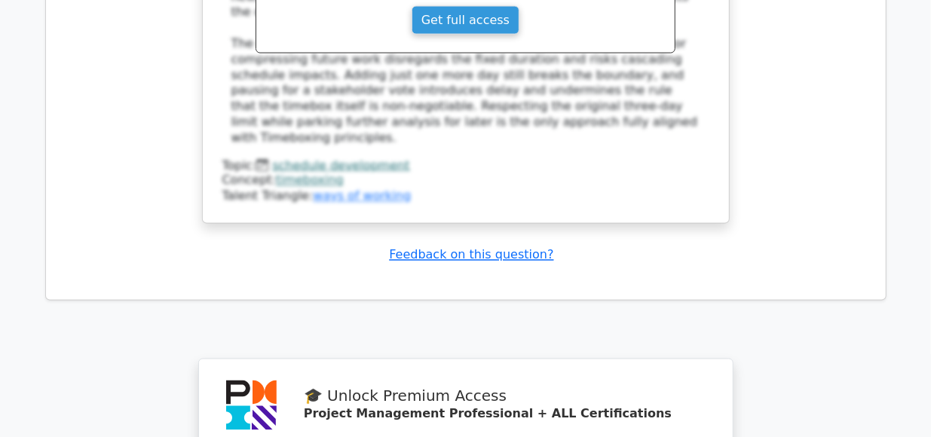
scroll to position [9689, 0]
